Goal: Information Seeking & Learning: Learn about a topic

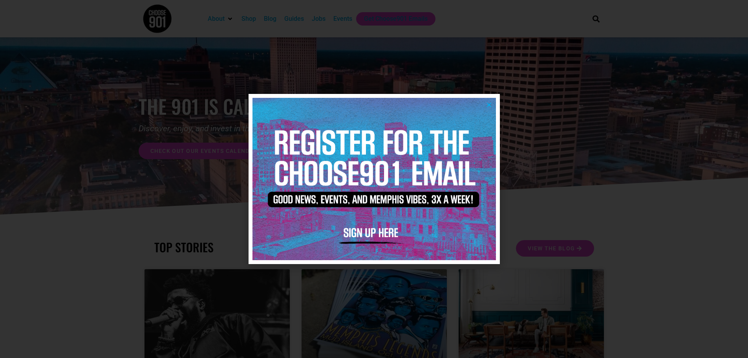
click at [487, 103] on icon "Close" at bounding box center [489, 105] width 6 height 6
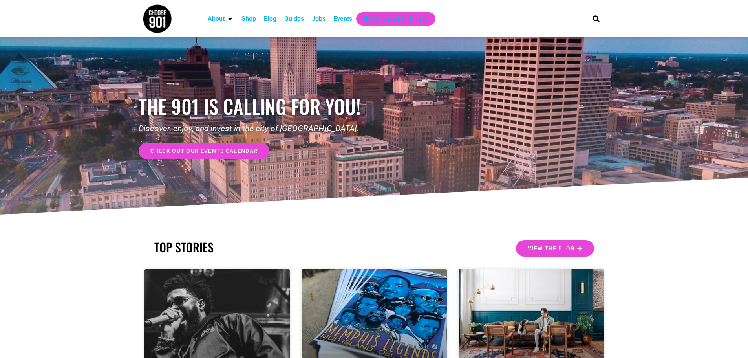
click at [318, 20] on div "Jobs" at bounding box center [319, 18] width 14 height 9
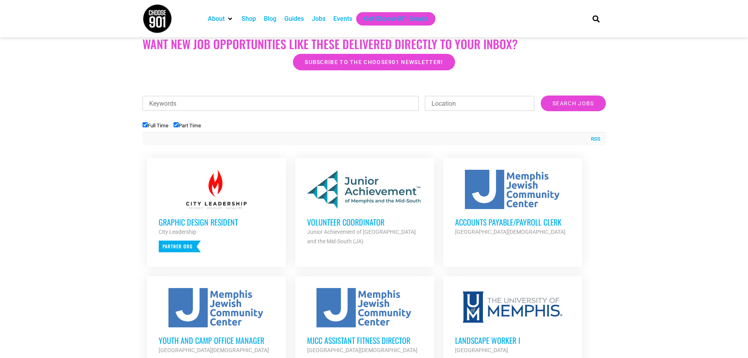
scroll to position [275, 0]
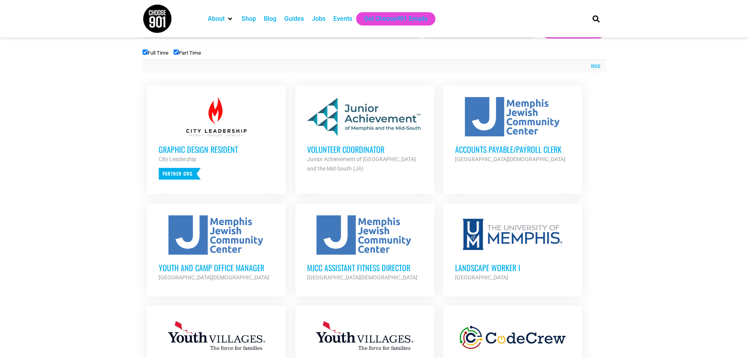
click at [408, 137] on div "Volunteer Coordinator Junior Achievement of Memphis and the Mid-South (JA) Part…" at bounding box center [364, 154] width 115 height 37
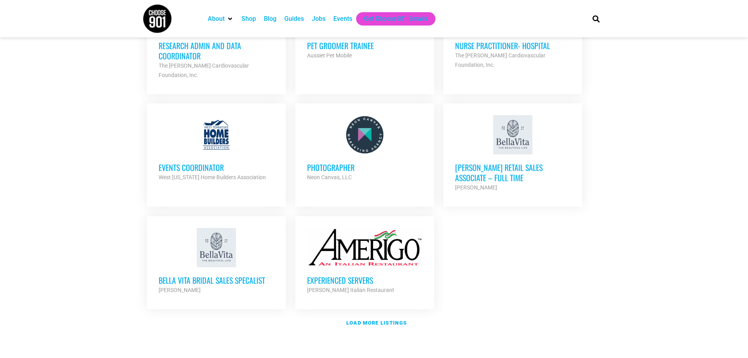
scroll to position [825, 0]
click at [184, 172] on div "West [US_STATE] Home Builders Association" at bounding box center [216, 176] width 115 height 9
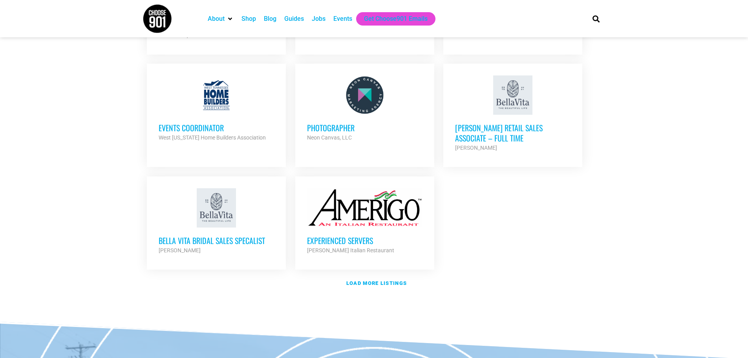
scroll to position [903, 0]
